Goal: Information Seeking & Learning: Learn about a topic

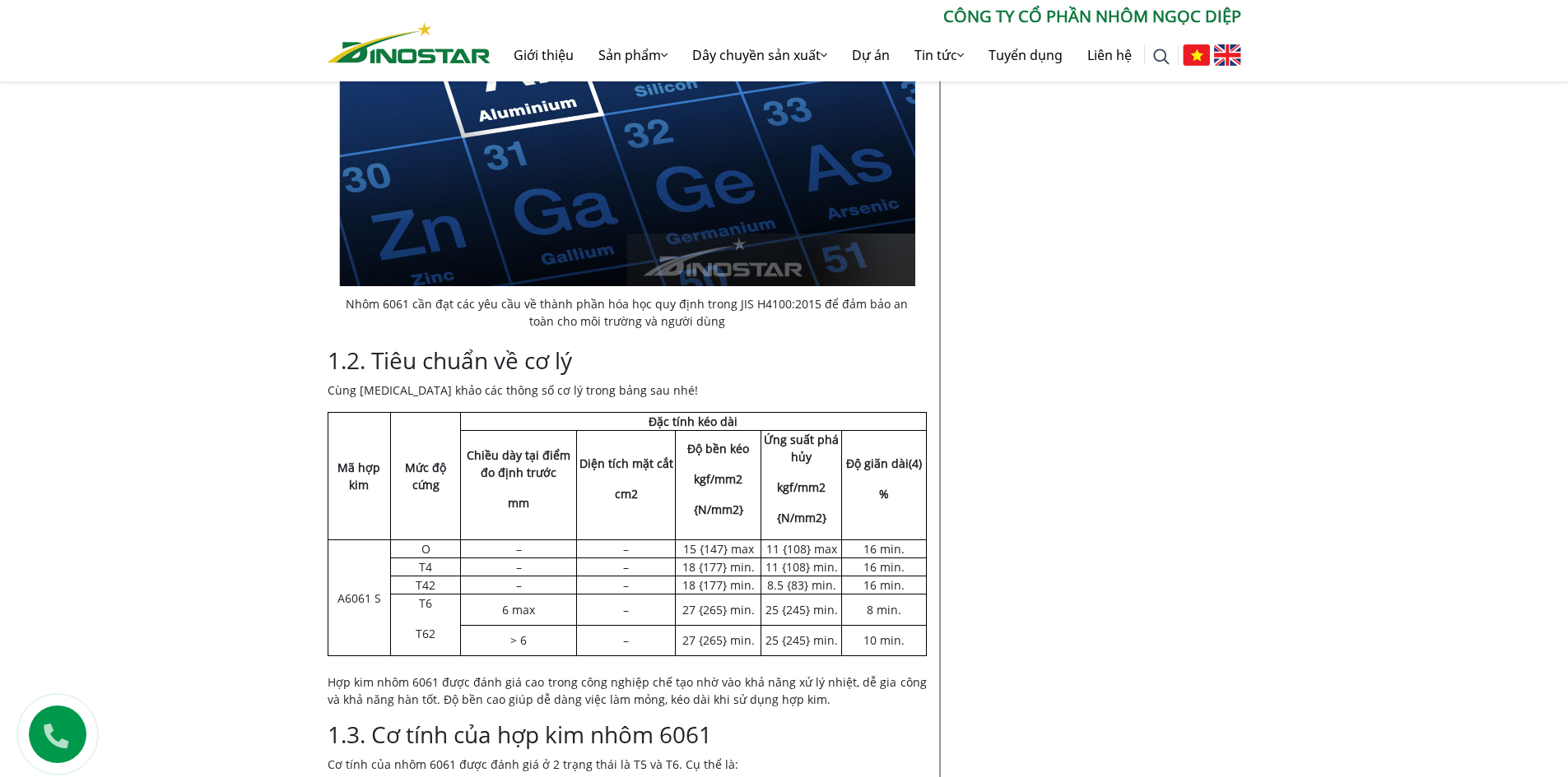
scroll to position [1151, 0]
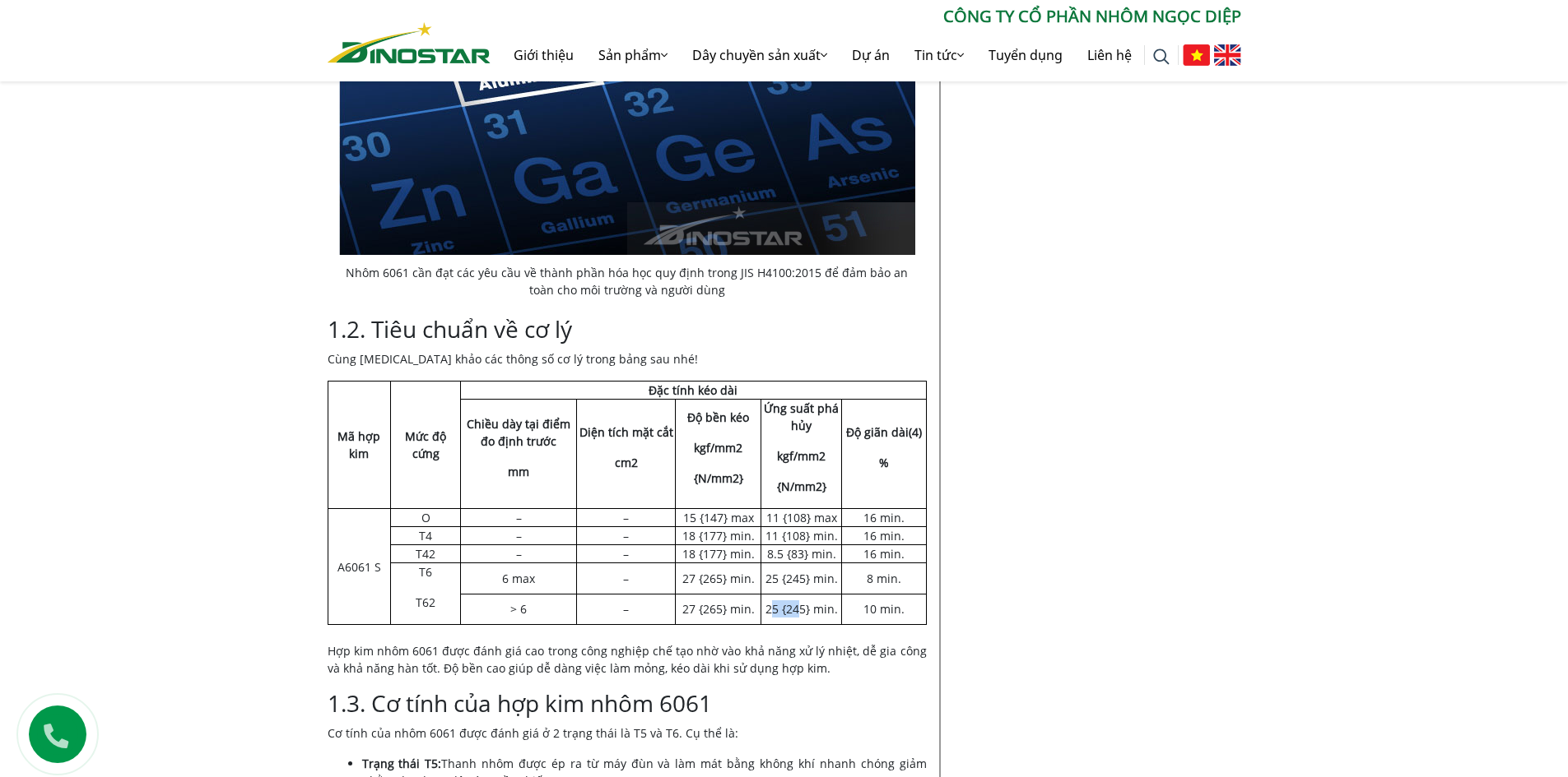
drag, startPoint x: 784, startPoint y: 610, endPoint x: 803, endPoint y: 610, distance: 19.0
click at [803, 610] on td "25 {245} min." at bounding box center [802, 608] width 81 height 31
click at [810, 610] on td "25 {245} min." at bounding box center [802, 608] width 81 height 31
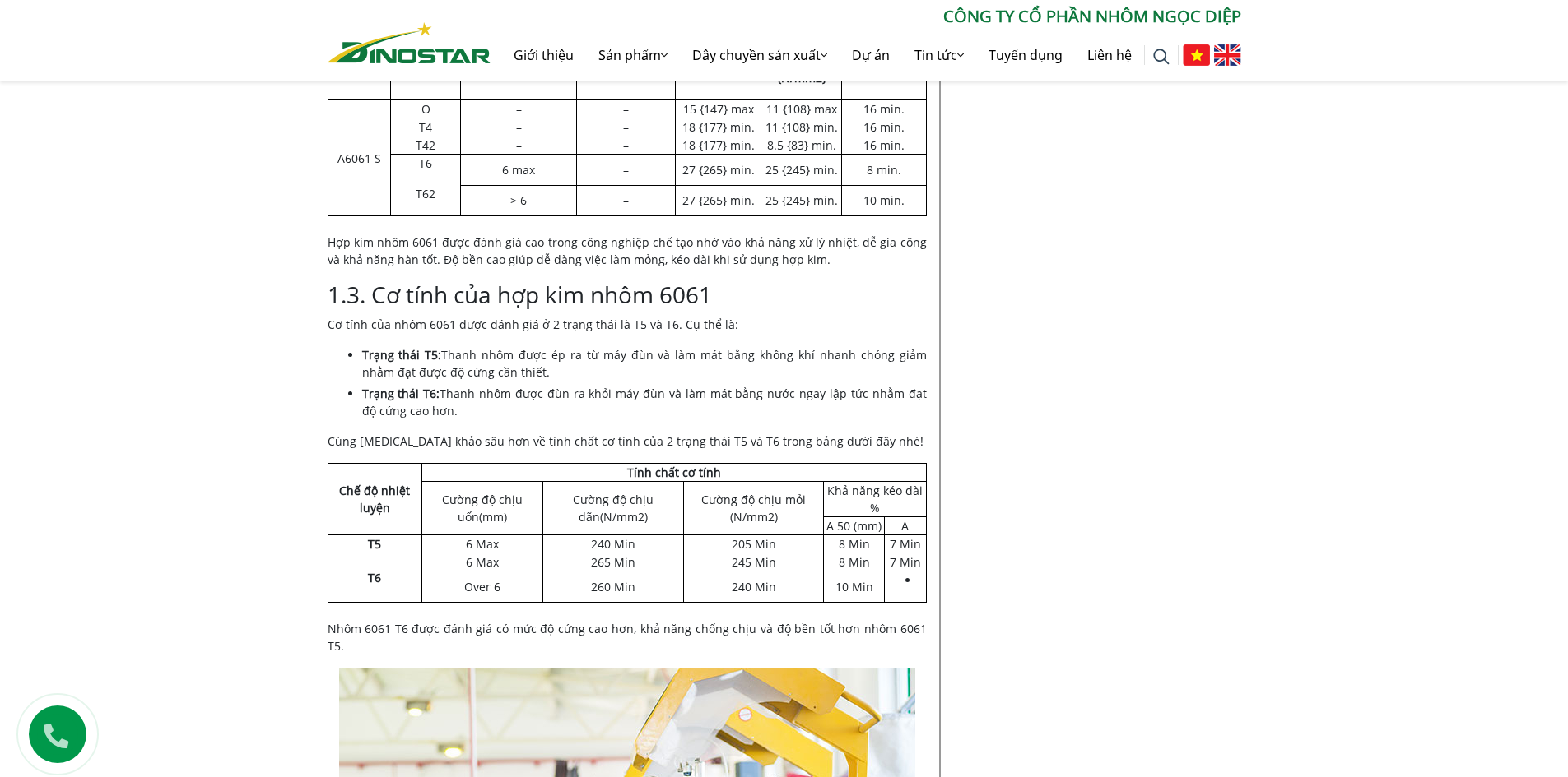
scroll to position [1563, 0]
drag, startPoint x: 614, startPoint y: 399, endPoint x: 741, endPoint y: 417, distance: 128.3
click at [732, 414] on li "Trạng thái T6: Thanh nhôm được đùn ra khỏi máy đùn và làm mát bằng nước ngay lậ…" at bounding box center [644, 400] width 565 height 35
click at [741, 417] on li "Trạng thái T6: Thanh nhôm được đùn ra khỏi máy đùn và làm mát bằng nước ngay lậ…" at bounding box center [644, 400] width 565 height 35
drag, startPoint x: 713, startPoint y: 393, endPoint x: 793, endPoint y: 401, distance: 80.4
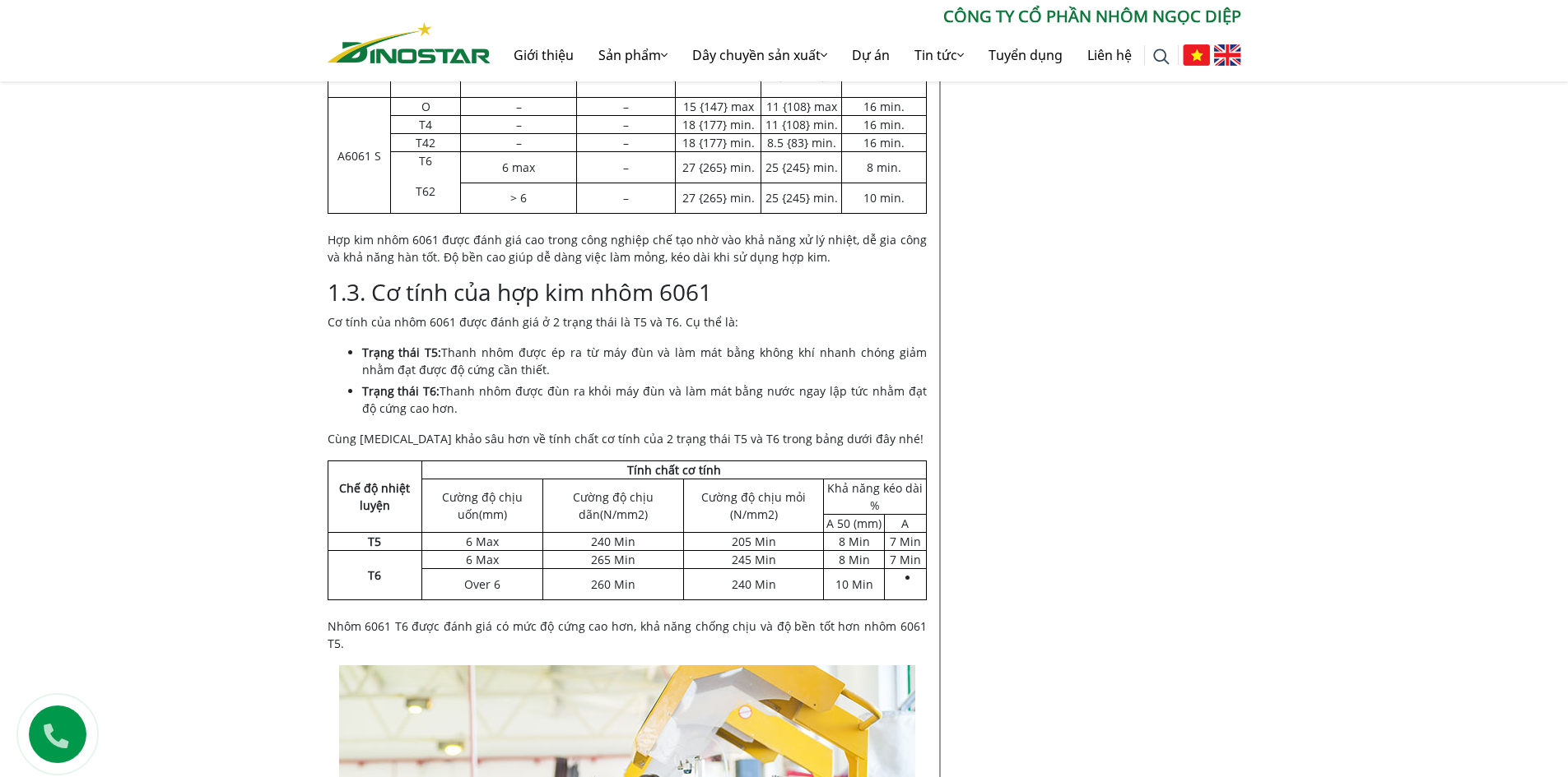
click at [783, 401] on li "Trạng thái T6: Thanh nhôm được đùn ra khỏi máy đùn và làm mát bằng nước ngay lậ…" at bounding box center [644, 400] width 565 height 35
click at [796, 401] on li "Trạng thái T6: Thanh nhôm được đùn ra khỏi máy đùn và làm mát bằng nước ngay lậ…" at bounding box center [644, 400] width 565 height 35
click at [776, 403] on li "Trạng thái T6: Thanh nhôm được đùn ra khỏi máy đùn và làm mát bằng nước ngay lậ…" at bounding box center [644, 400] width 565 height 35
drag, startPoint x: 717, startPoint y: 574, endPoint x: 816, endPoint y: 579, distance: 99.1
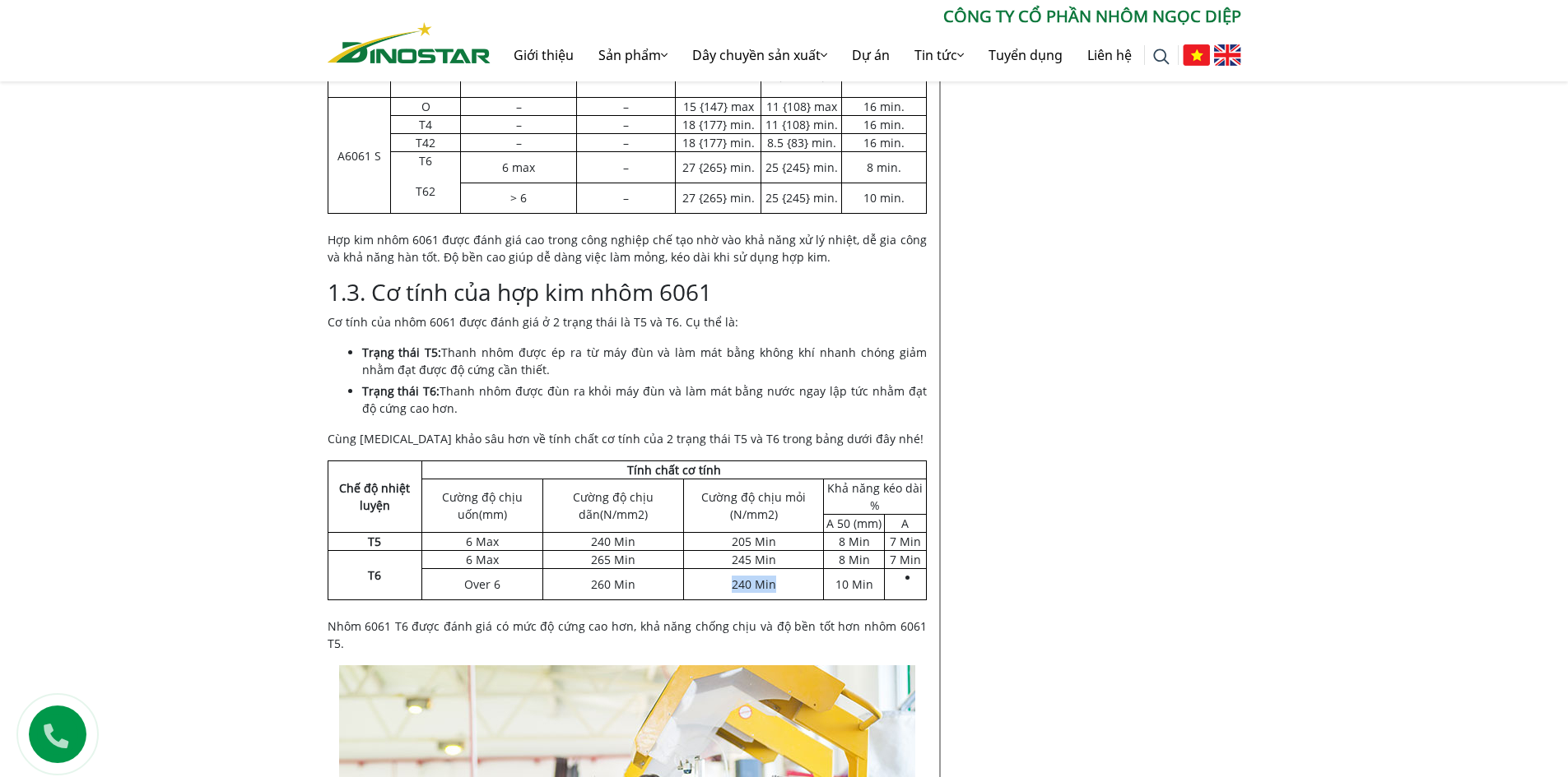
click at [806, 579] on td "240 Min" at bounding box center [753, 583] width 140 height 31
click at [824, 579] on td "240 Min" at bounding box center [753, 583] width 140 height 31
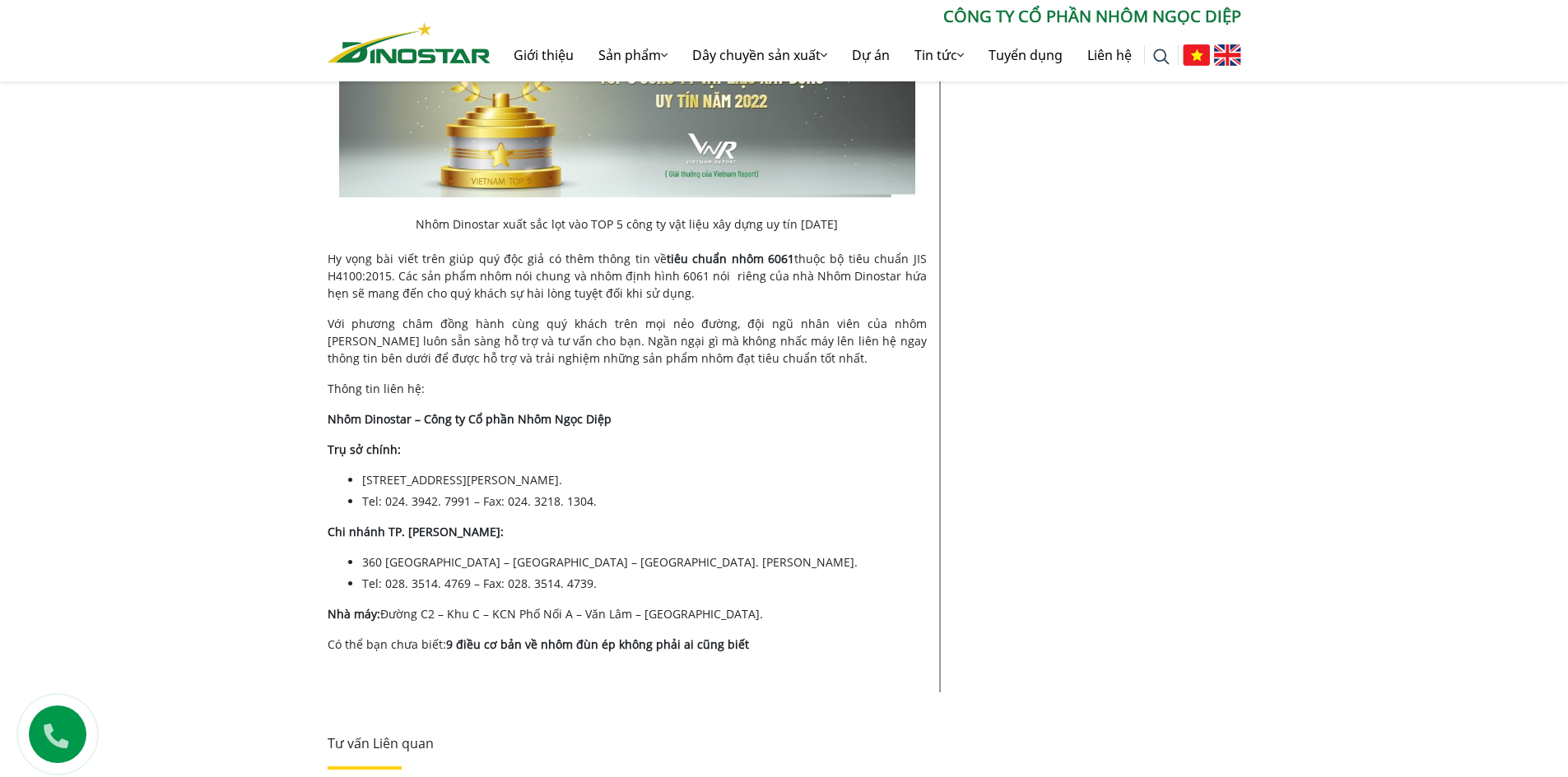
scroll to position [3208, 0]
